Goal: Information Seeking & Learning: Learn about a topic

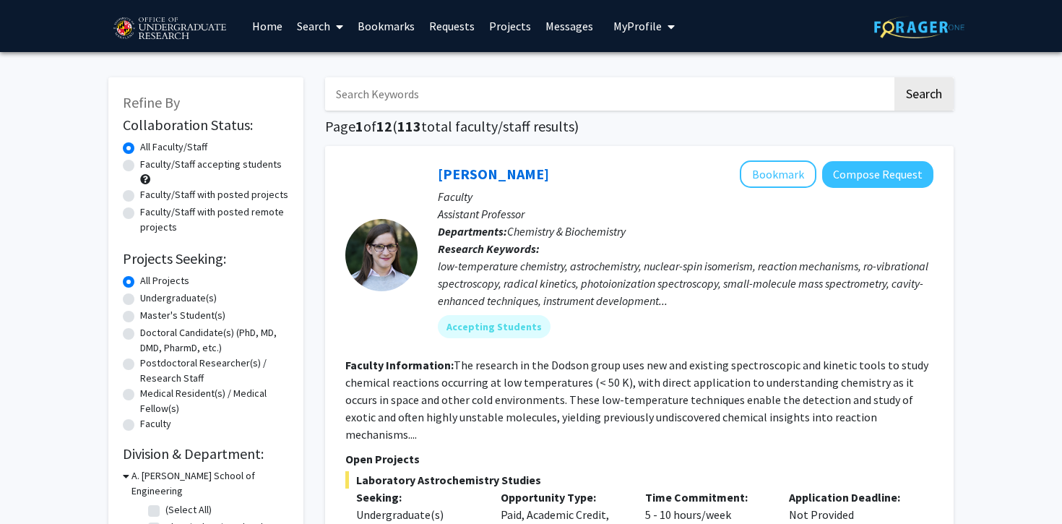
scroll to position [5, 0]
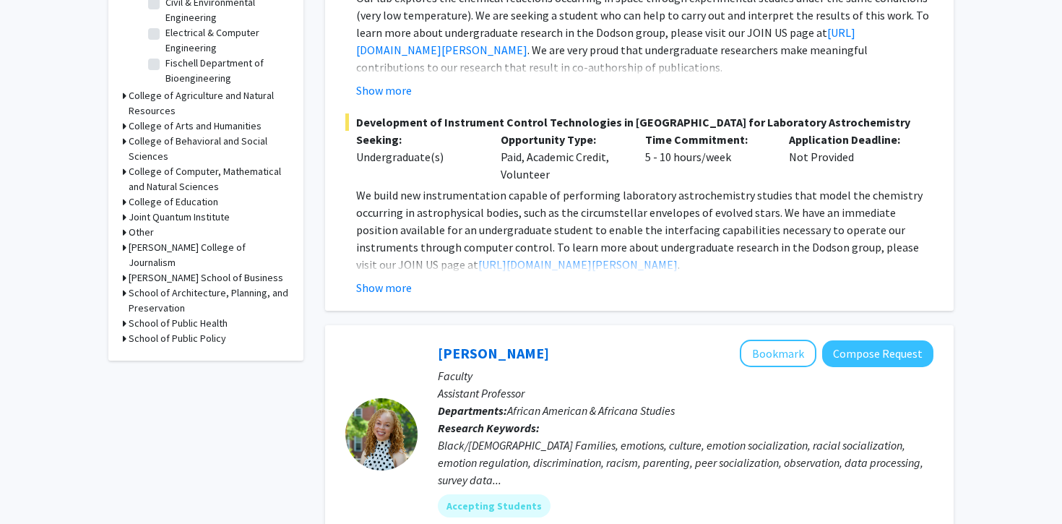
scroll to position [568, 0]
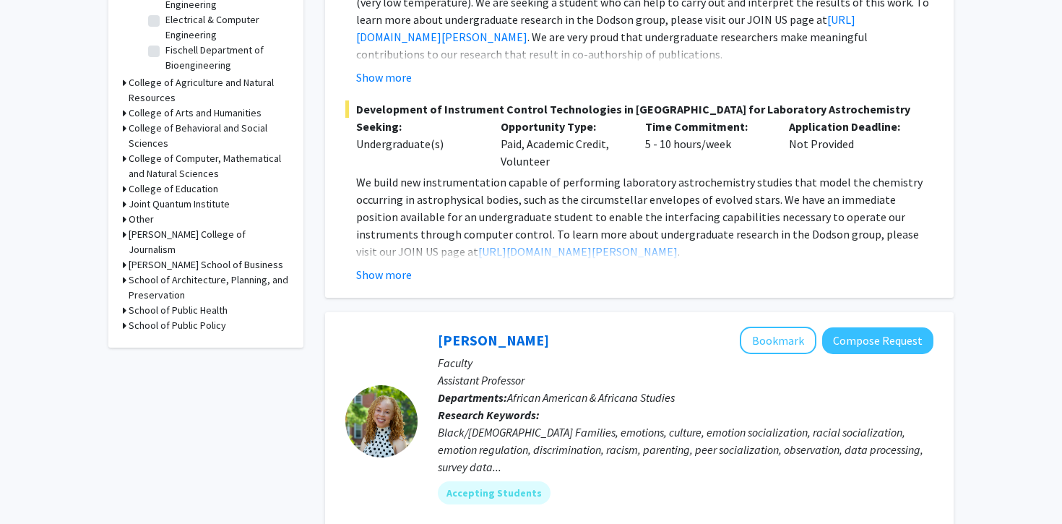
click at [197, 303] on h3 "School of Public Health" at bounding box center [178, 310] width 99 height 15
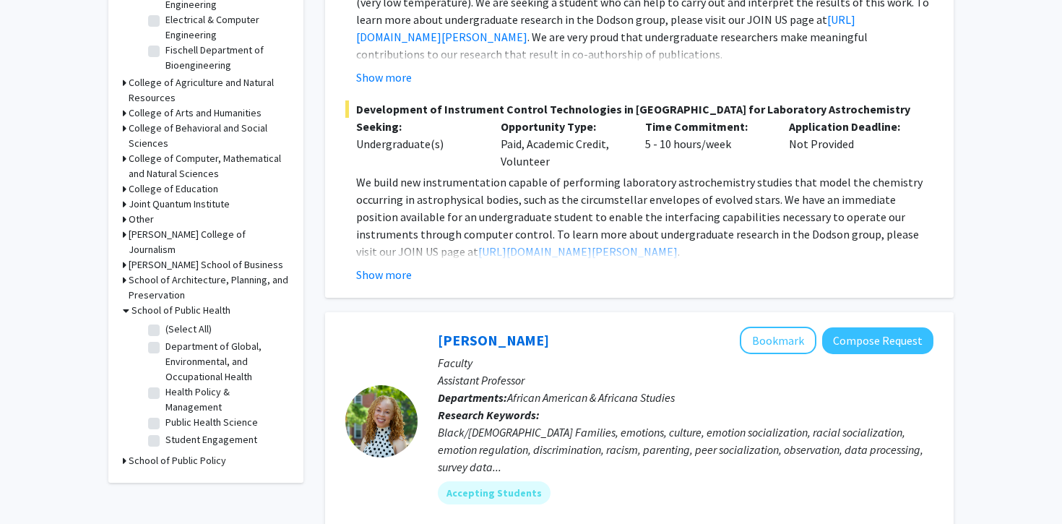
click at [165, 322] on label "(Select All)" at bounding box center [188, 329] width 46 height 15
click at [165, 322] on input "(Select All)" at bounding box center [169, 326] width 9 height 9
checkbox input "true"
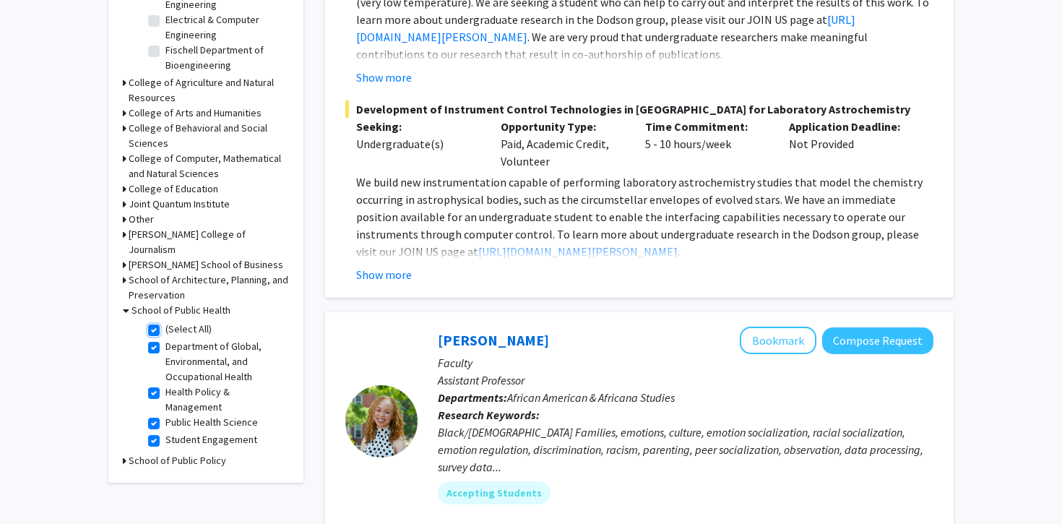
checkbox input "true"
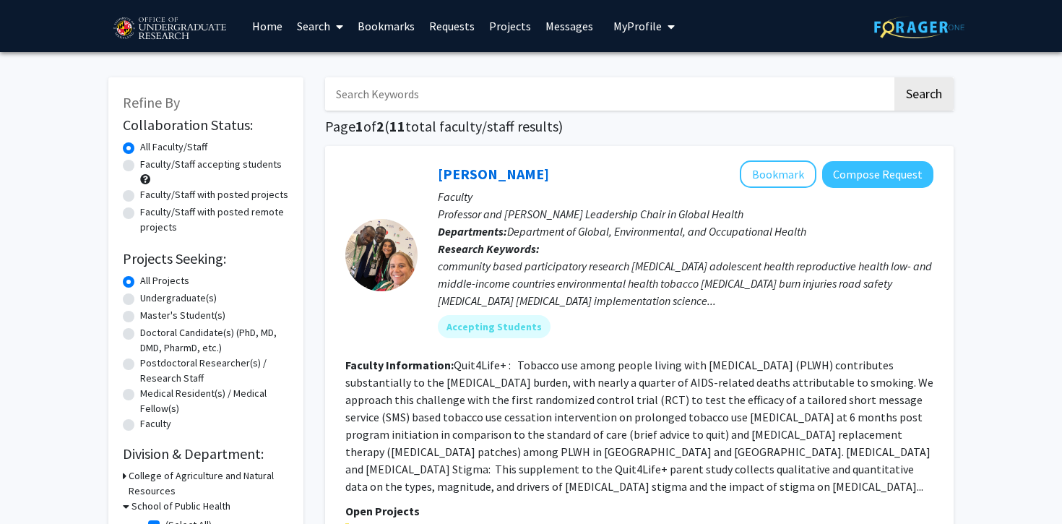
click at [189, 298] on label "Undergraduate(s)" at bounding box center [178, 297] width 77 height 15
click at [150, 298] on input "Undergraduate(s)" at bounding box center [144, 294] width 9 height 9
radio input "true"
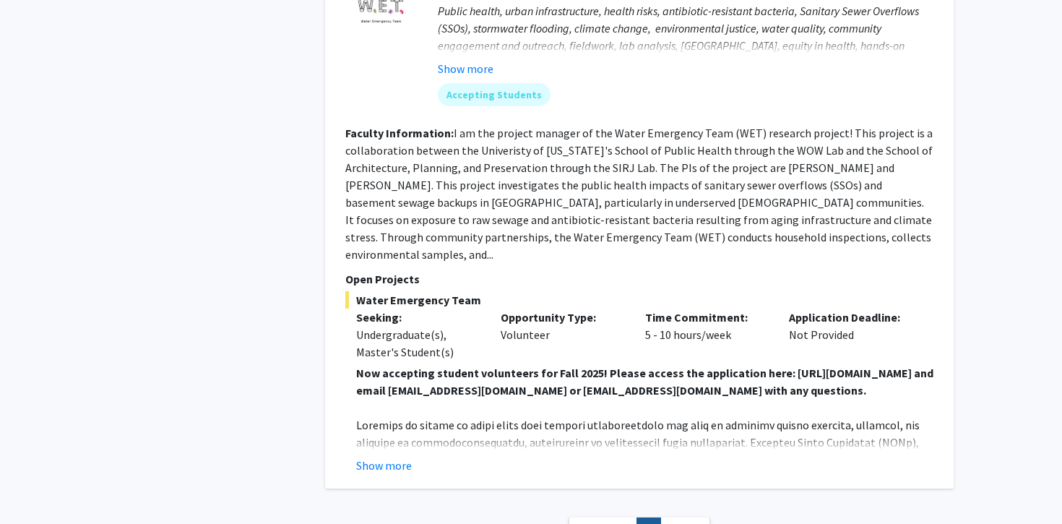
scroll to position [885, 0]
click at [395, 456] on button "Show more" at bounding box center [384, 464] width 56 height 17
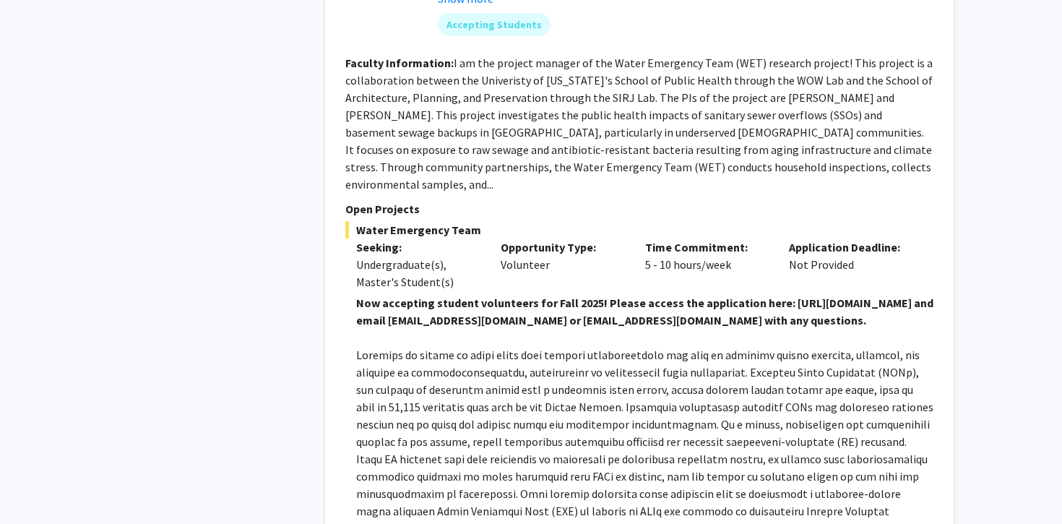
scroll to position [946, 0]
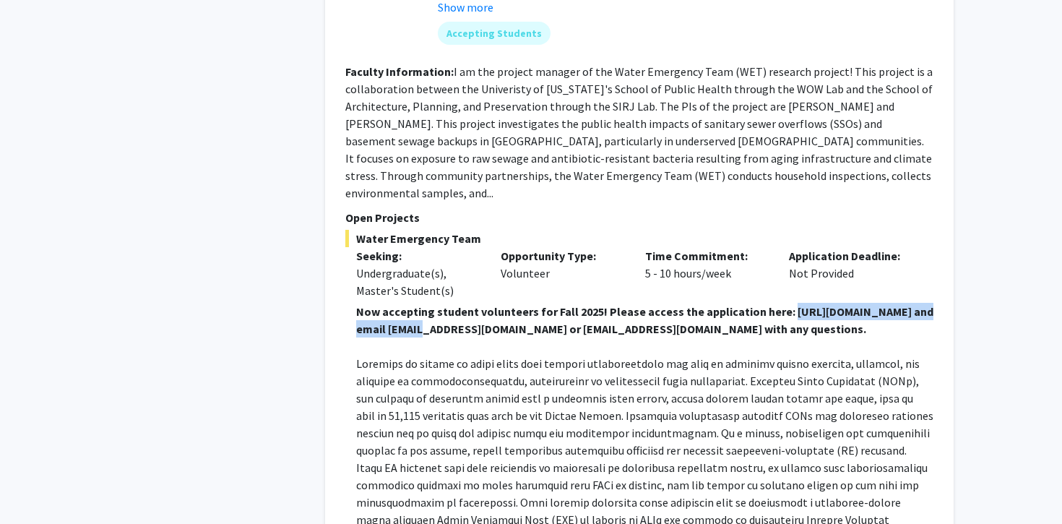
drag, startPoint x: 581, startPoint y: 315, endPoint x: 386, endPoint y: 317, distance: 195.1
click at [386, 317] on strong "Now accepting student volunteers for Fall 2025! Please access the application h…" at bounding box center [644, 320] width 577 height 32
copy strong "[URL][DOMAIN_NAME]"
